Goal: Task Accomplishment & Management: Use online tool/utility

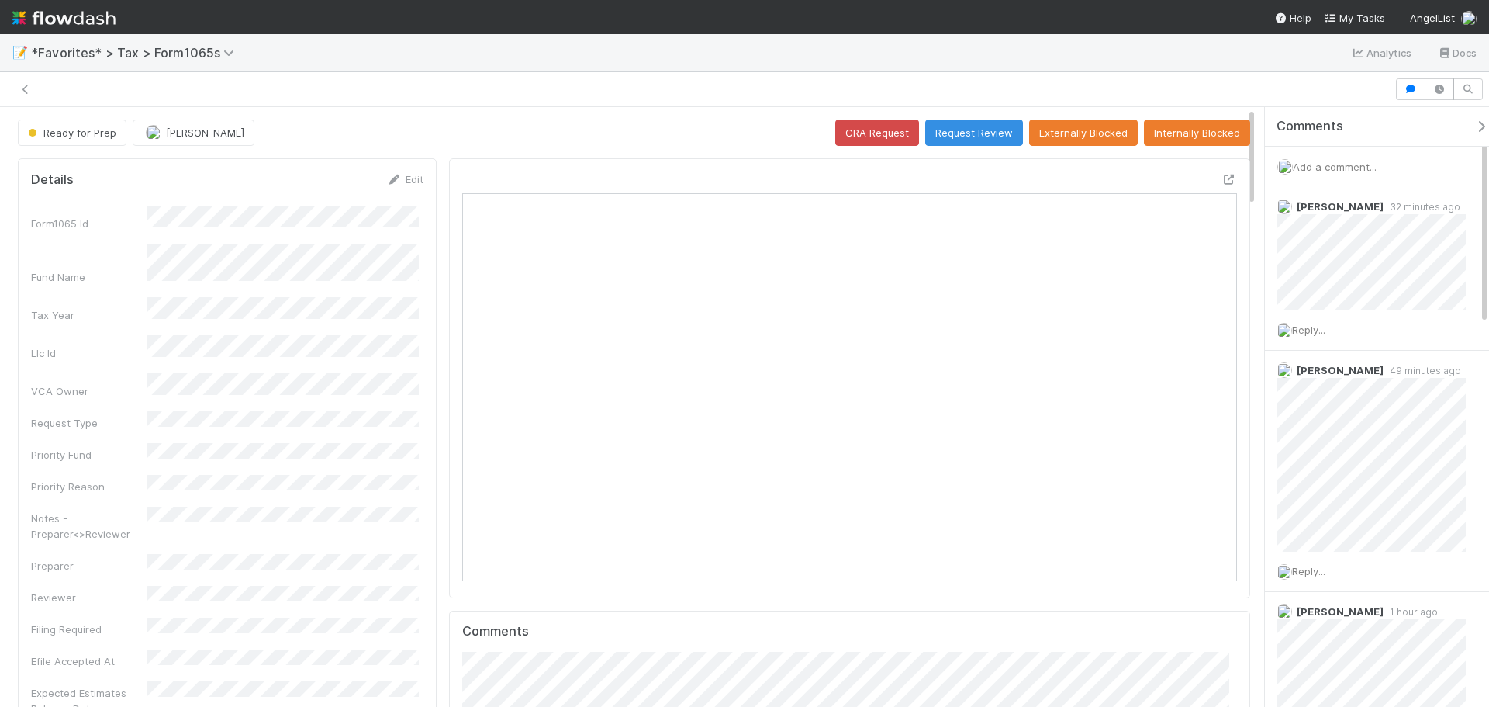
scroll to position [303, 755]
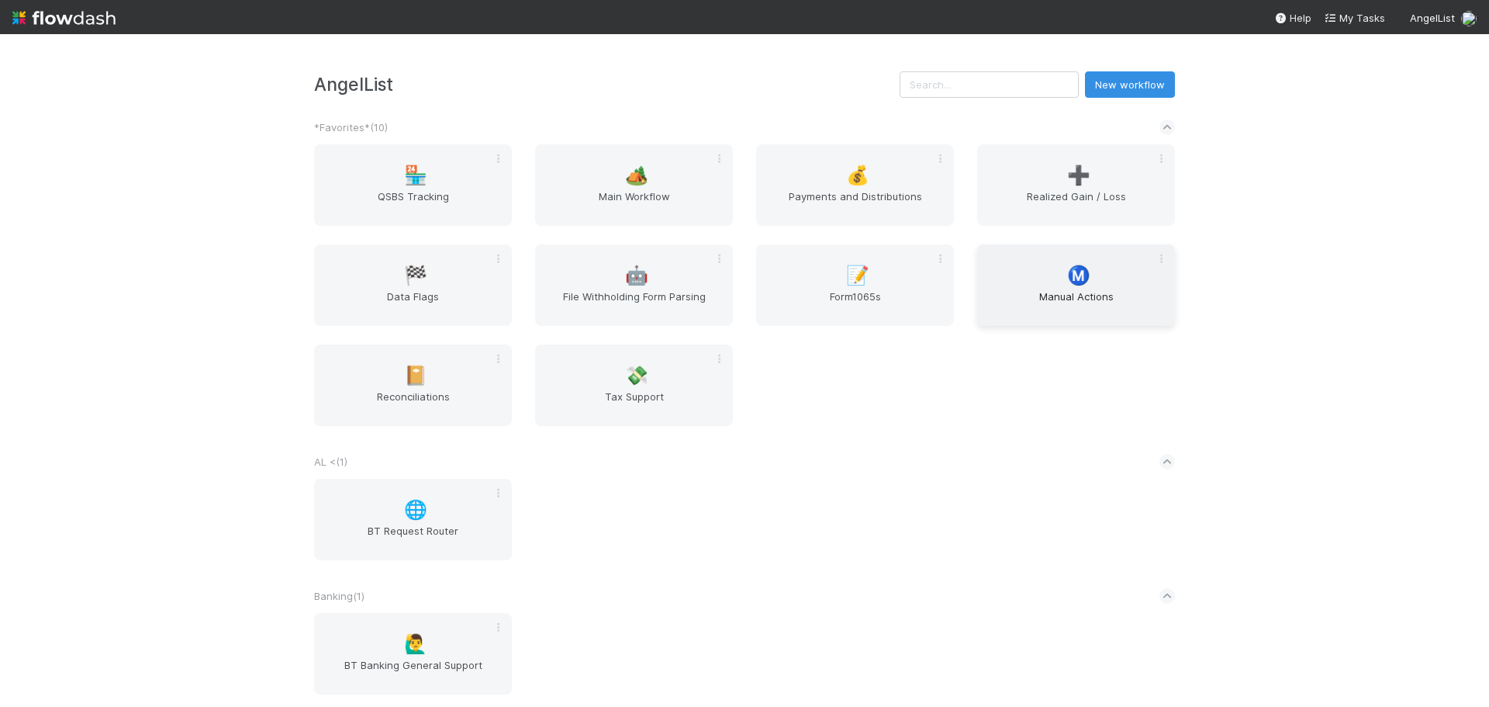
click at [1078, 285] on div "Ⓜ️ Manual Actions" at bounding box center [1076, 284] width 198 height 81
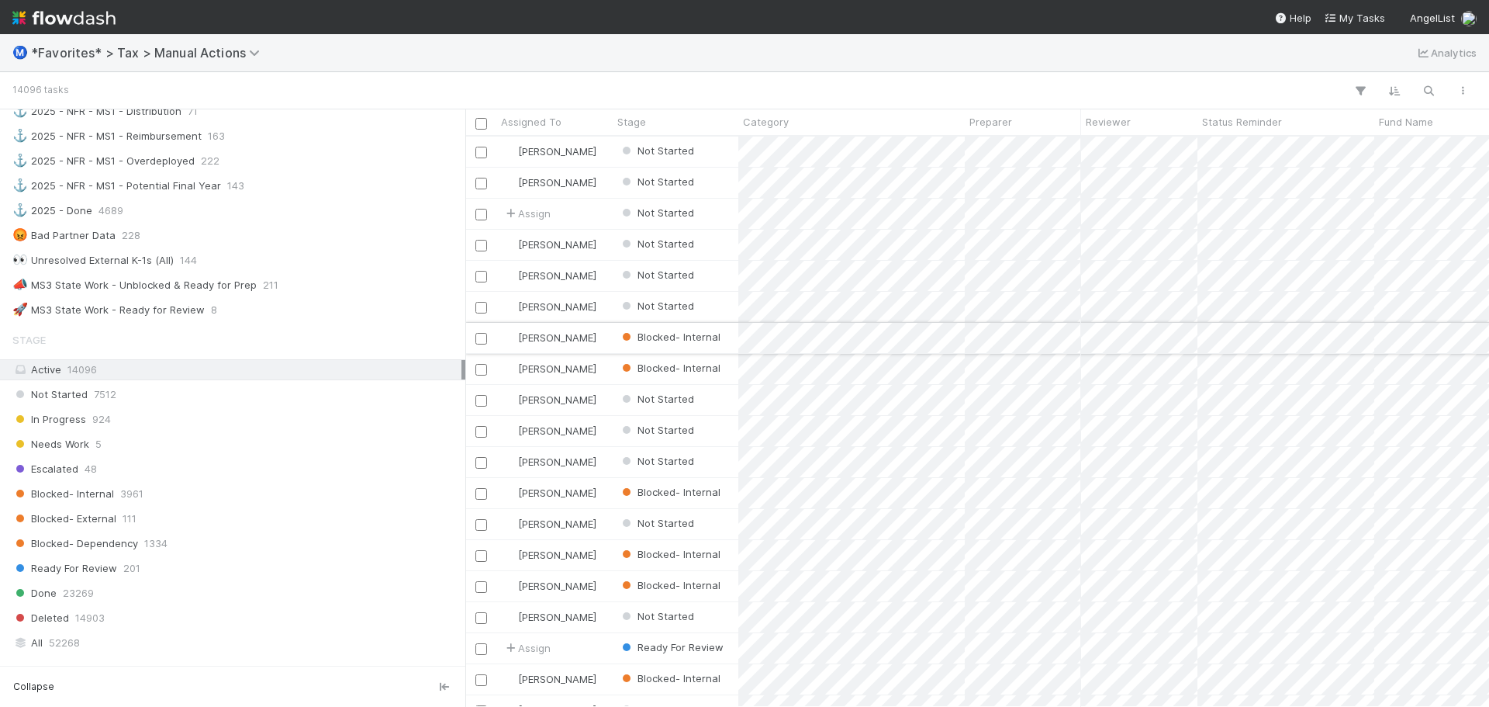
scroll to position [1008, 0]
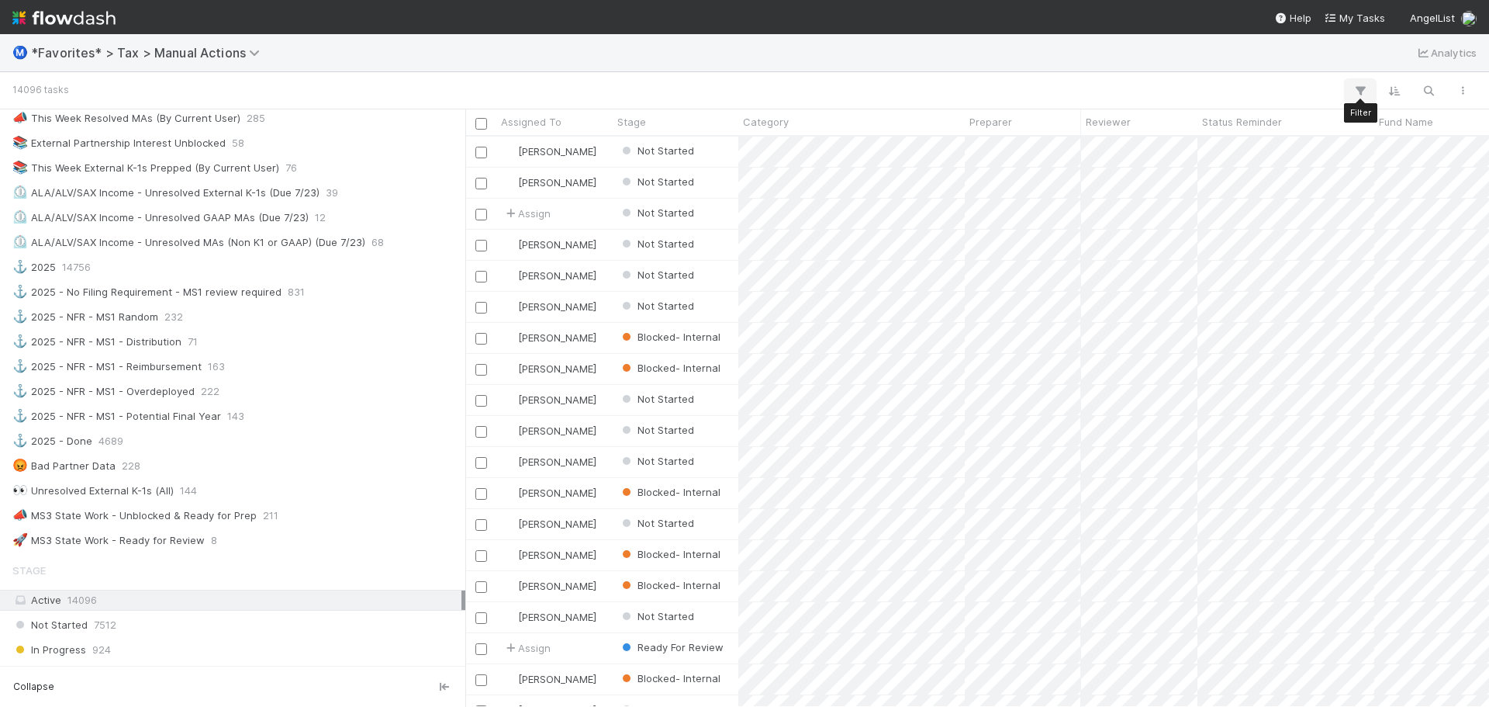
click at [1355, 88] on icon "button" at bounding box center [1361, 91] width 16 height 14
click at [1066, 150] on div "Add Filter" at bounding box center [1122, 137] width 490 height 47
click at [1070, 146] on button "Add Filter" at bounding box center [1122, 137] width 465 height 22
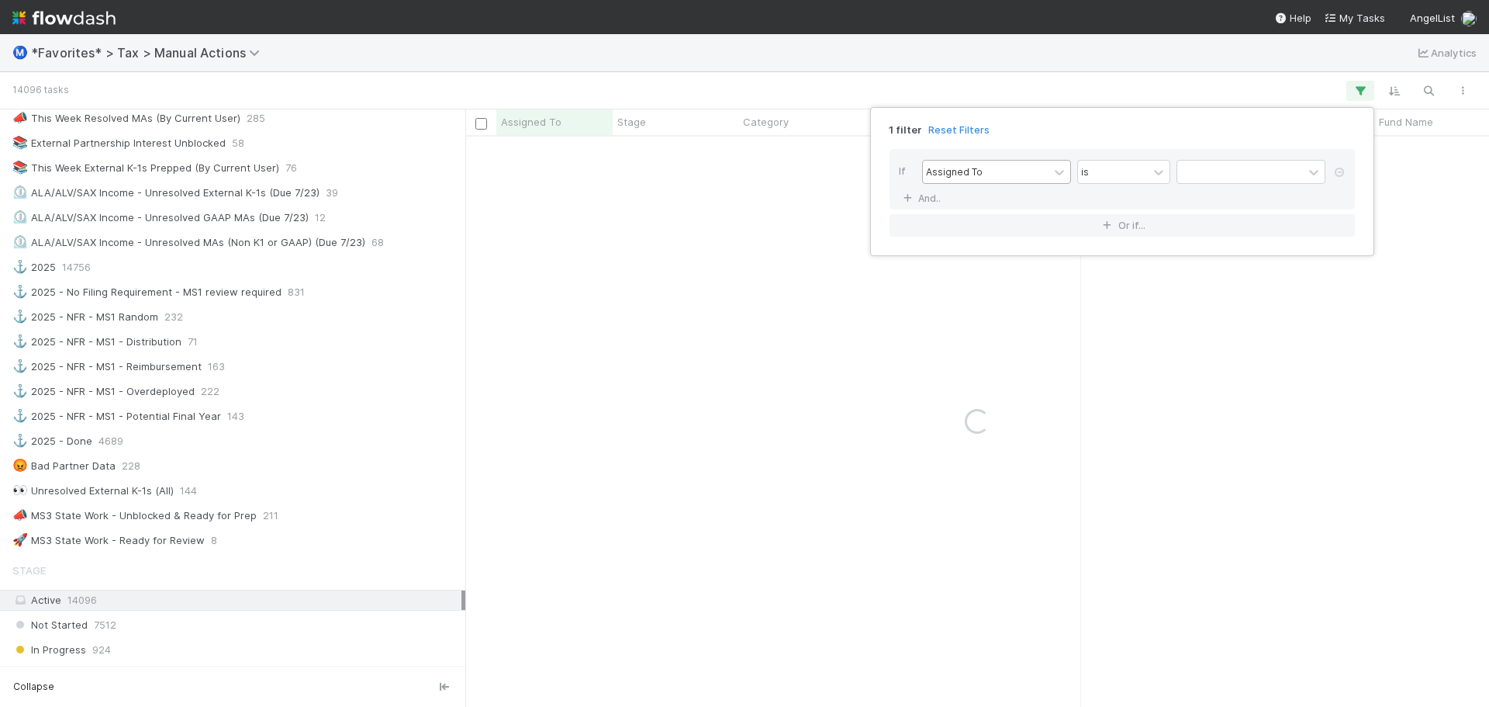
click at [978, 181] on div "Assigned To" at bounding box center [986, 172] width 126 height 22
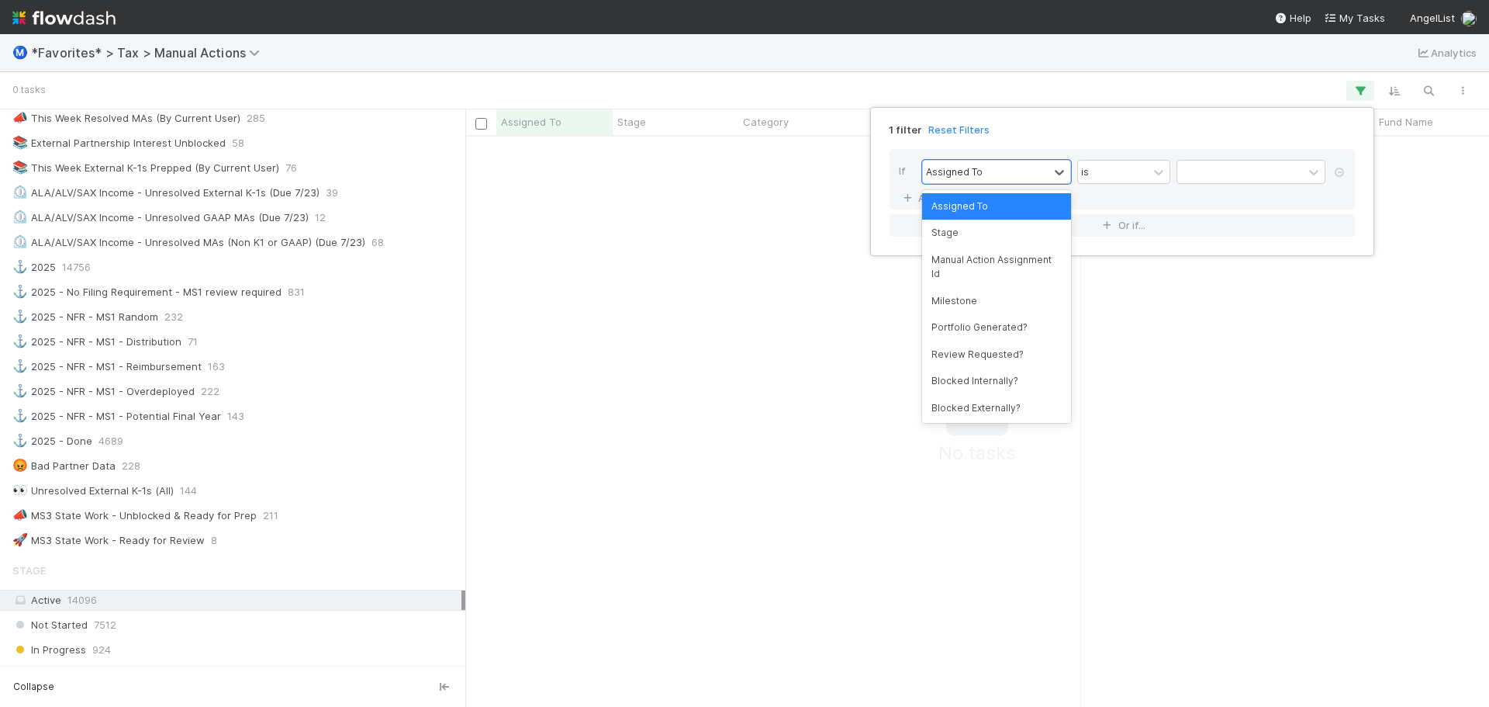
scroll to position [547, 1012]
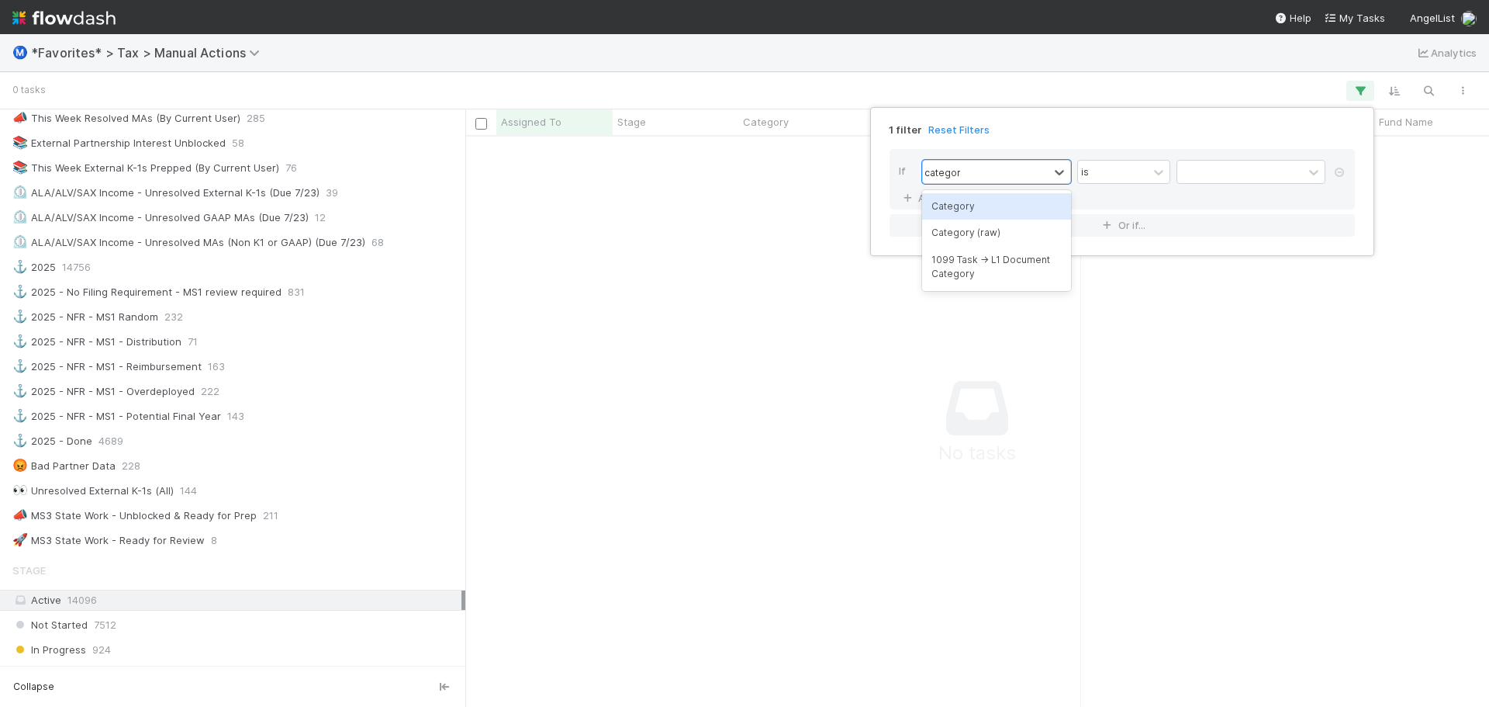
type input "category"
click at [986, 206] on div "Category" at bounding box center [996, 206] width 149 height 26
click at [1275, 167] on div at bounding box center [1240, 172] width 126 height 22
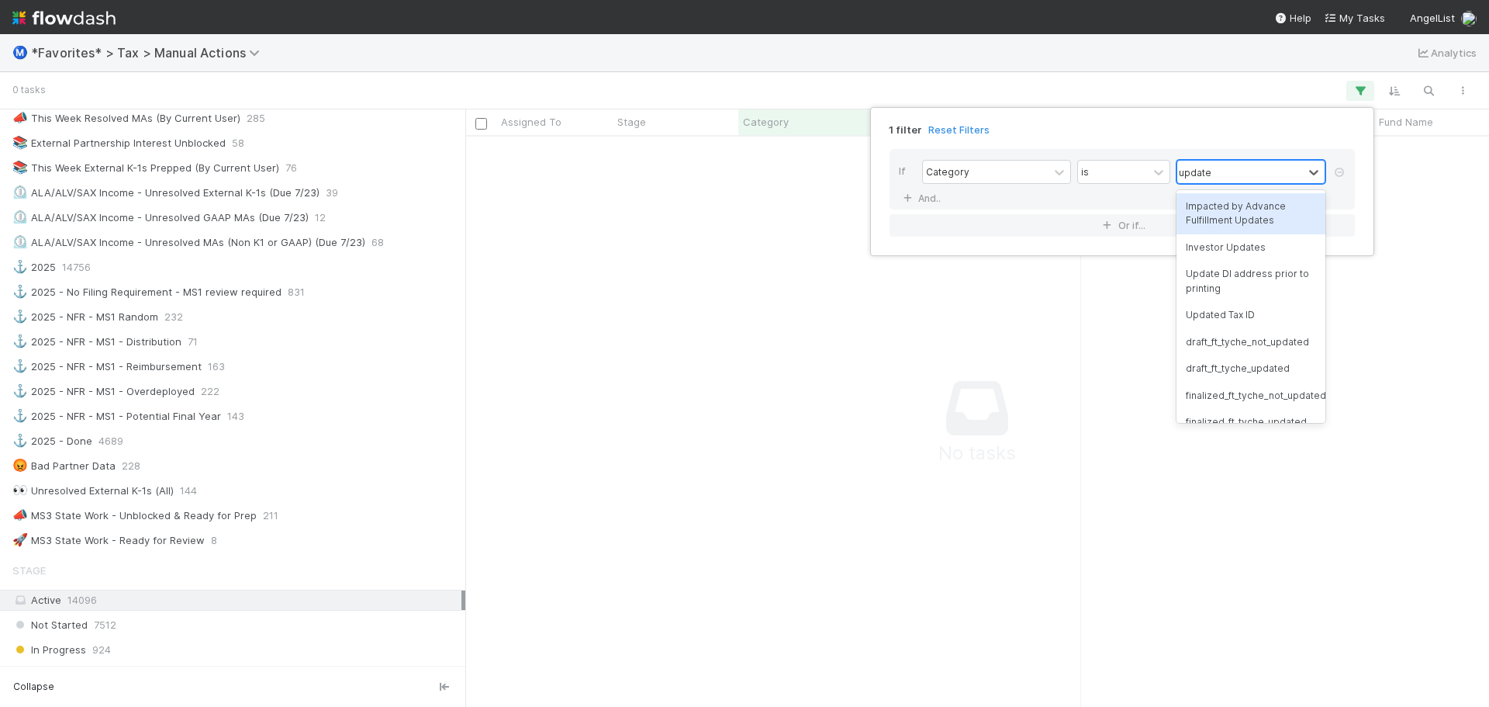
type input "updated"
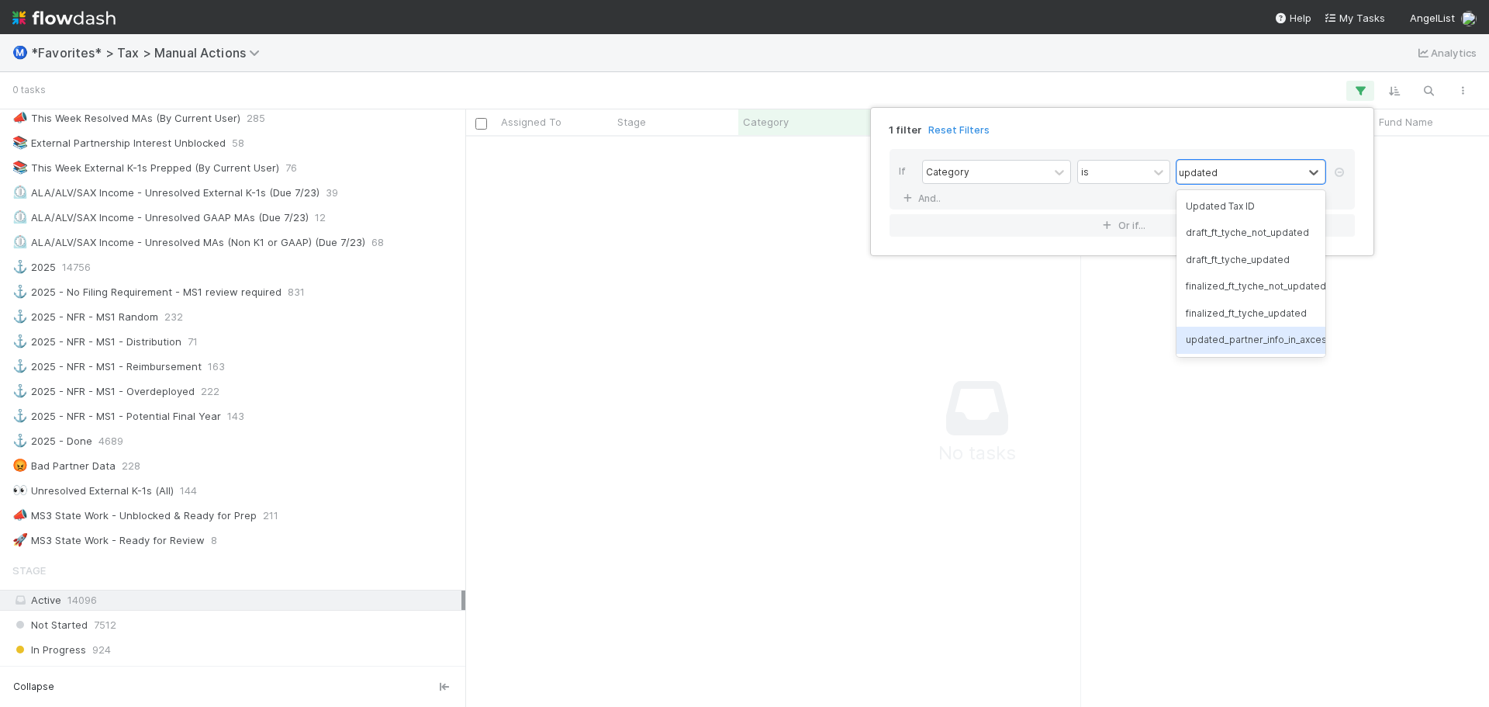
click at [1245, 330] on div "updated_partner_info_in_axcess" at bounding box center [1251, 340] width 149 height 26
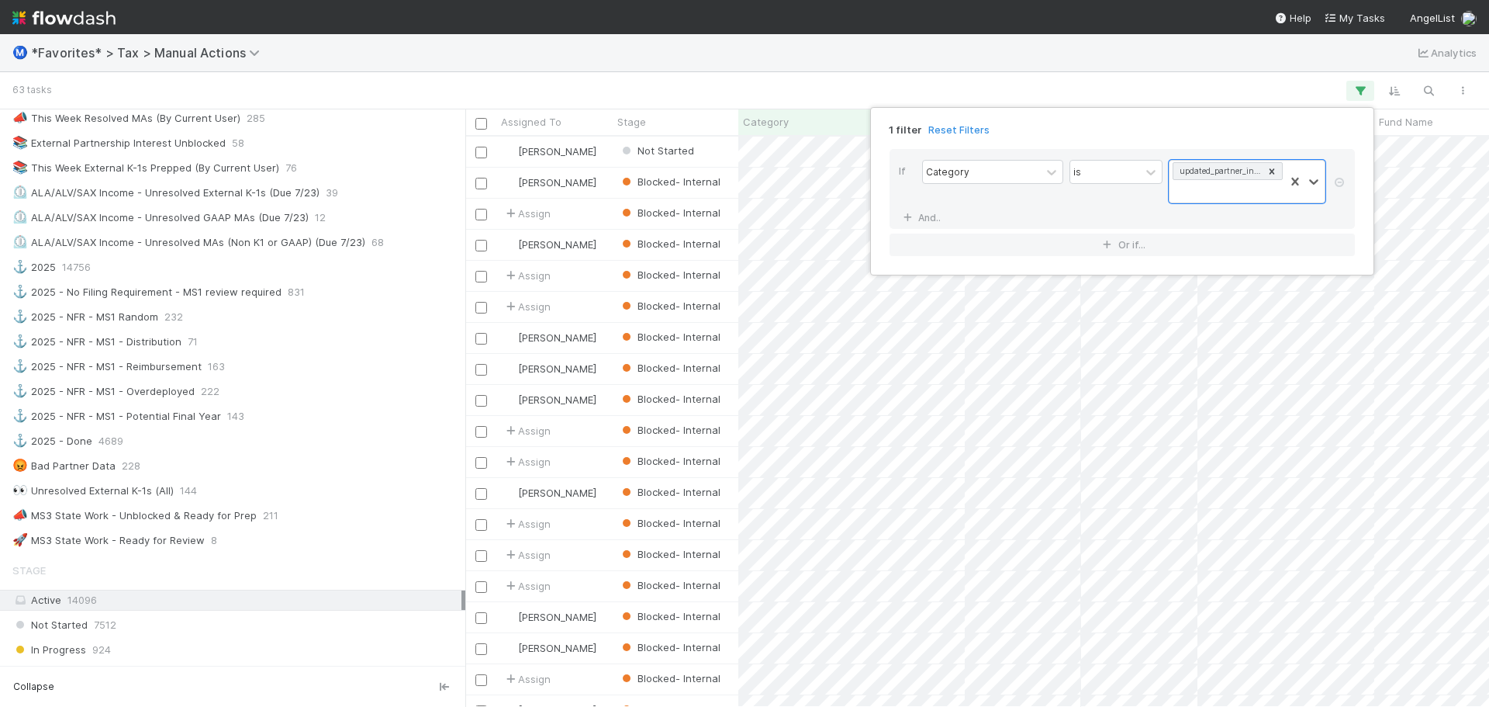
scroll to position [558, 1012]
click at [1198, 466] on div "1 filter Reset Filters If Category is updated_partner_info_in_axcess And.. Or i…" at bounding box center [744, 353] width 1489 height 707
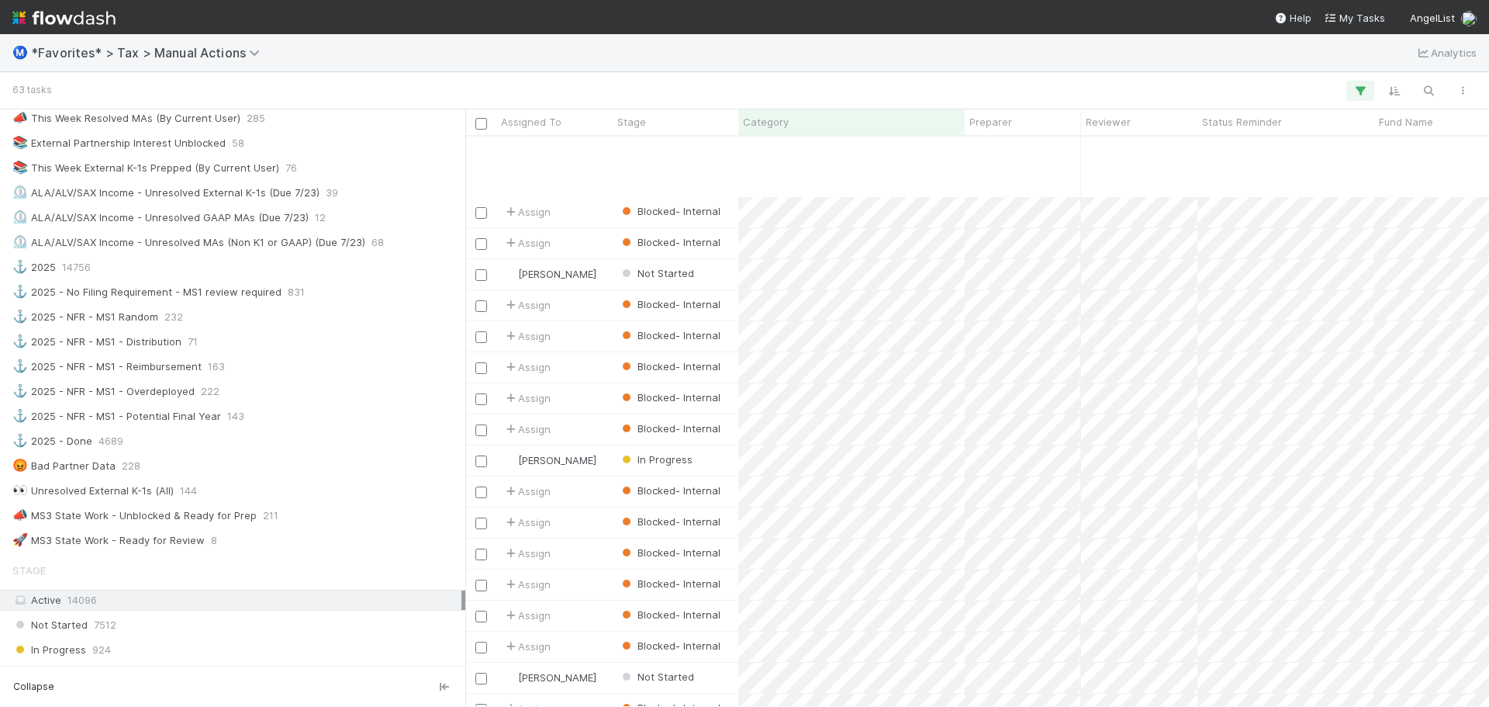
scroll to position [1396, 0]
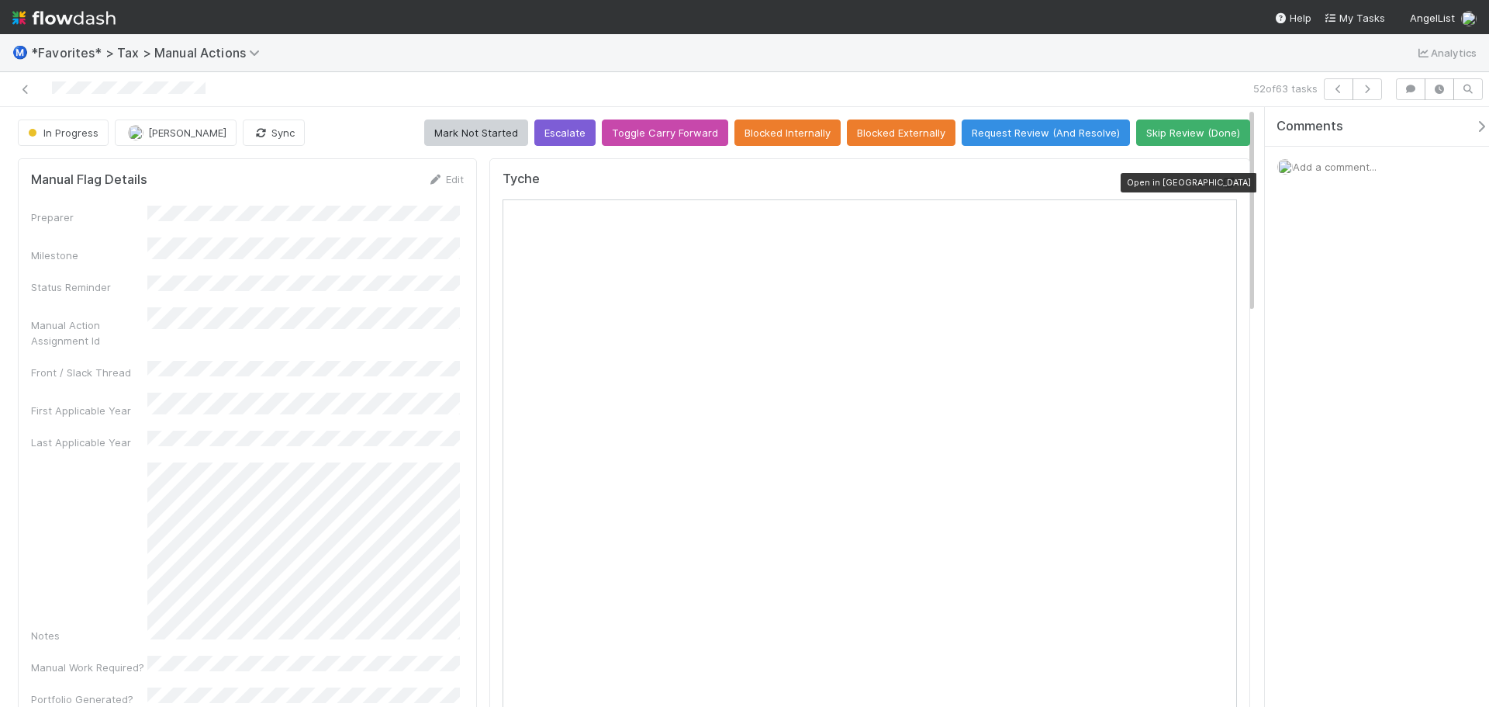
click at [1223, 185] on icon at bounding box center [1230, 183] width 16 height 10
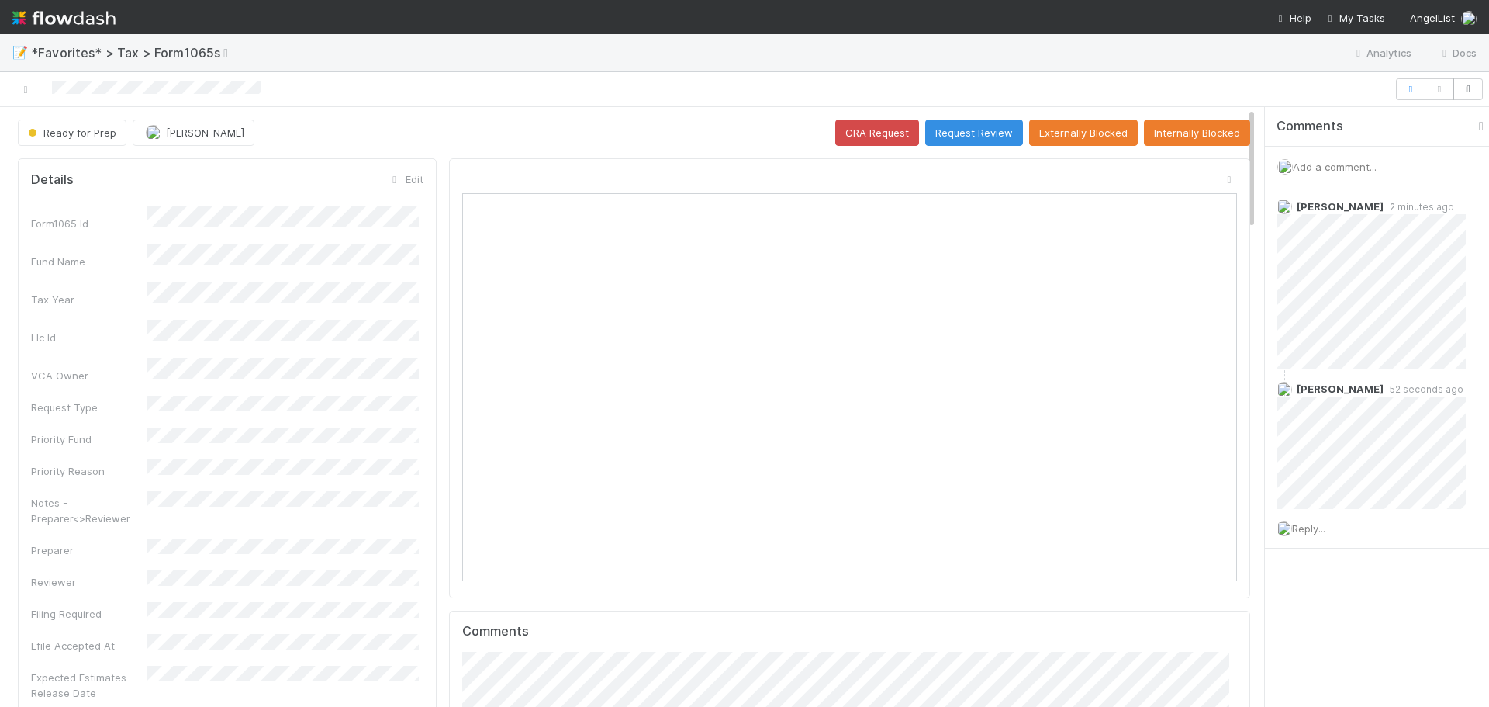
scroll to position [303, 755]
